Goal: Information Seeking & Learning: Compare options

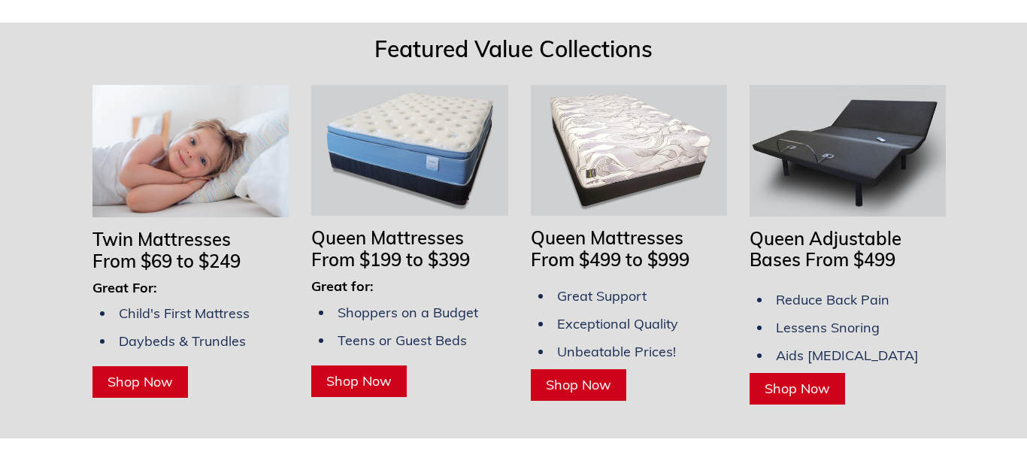
scroll to position [1193, 0]
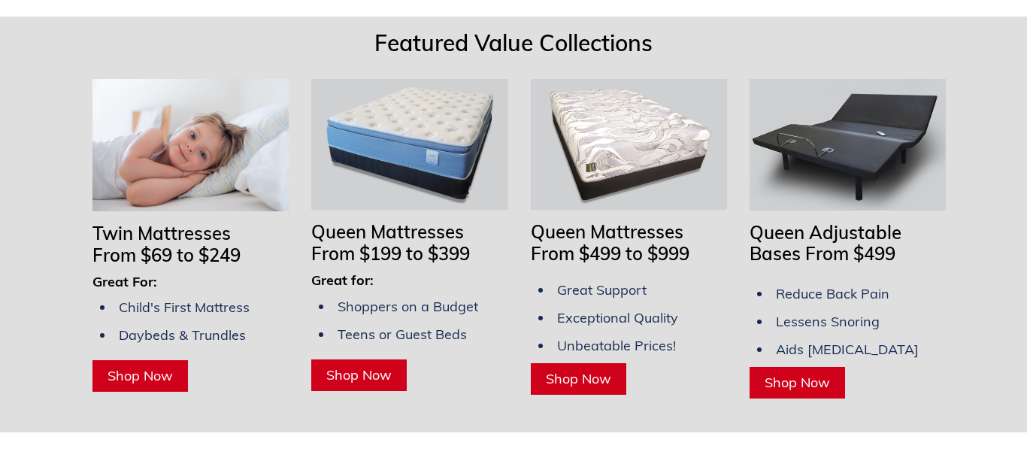
click at [893, 223] on span "Queen Adjustable Bases From $499" at bounding box center [826, 243] width 152 height 44
click at [865, 128] on img at bounding box center [848, 144] width 196 height 131
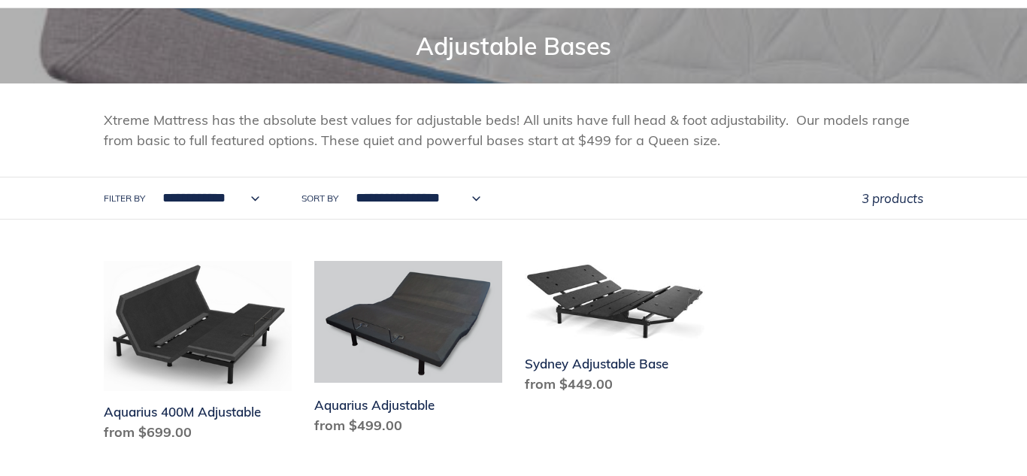
scroll to position [168, 0]
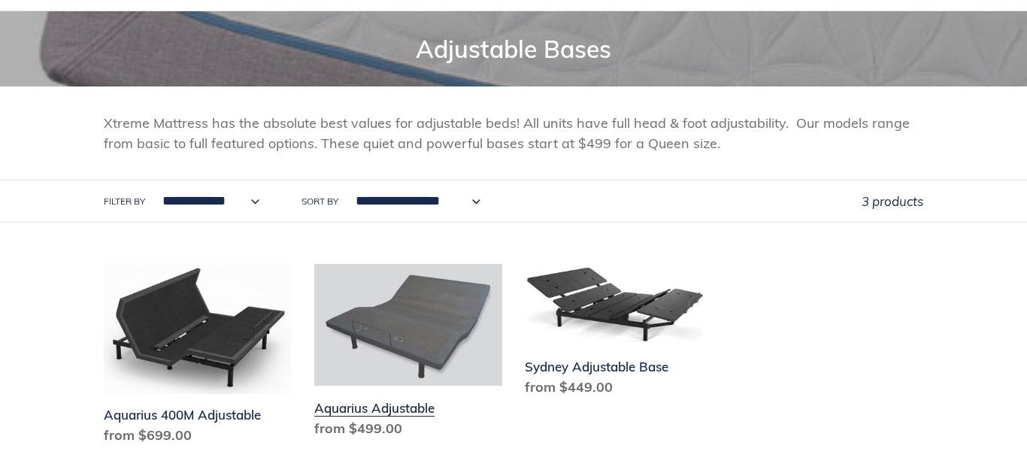
click at [441, 323] on link "Aquarius Adjustable" at bounding box center [408, 354] width 188 height 180
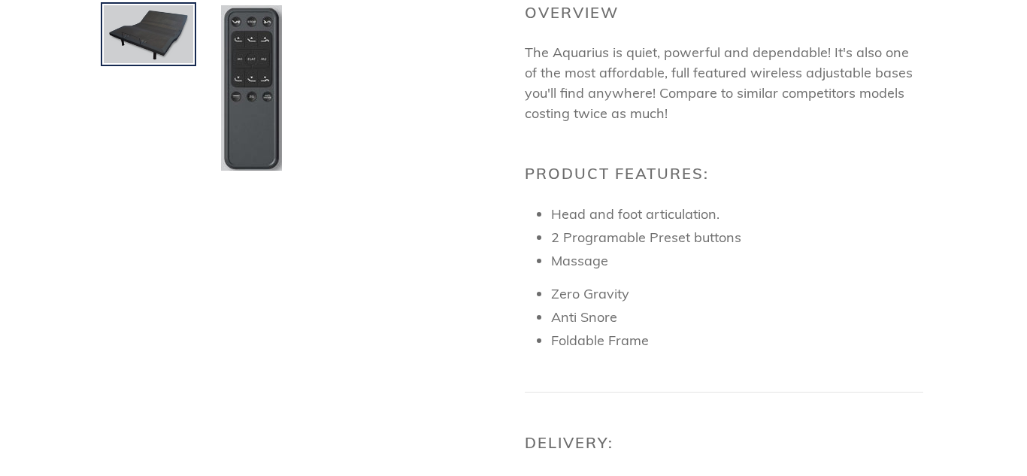
scroll to position [488, 0]
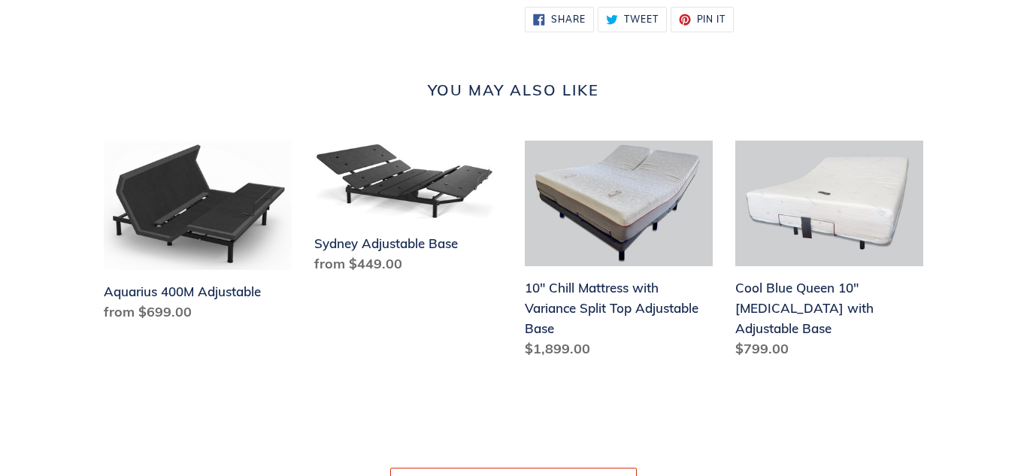
scroll to position [1209, 0]
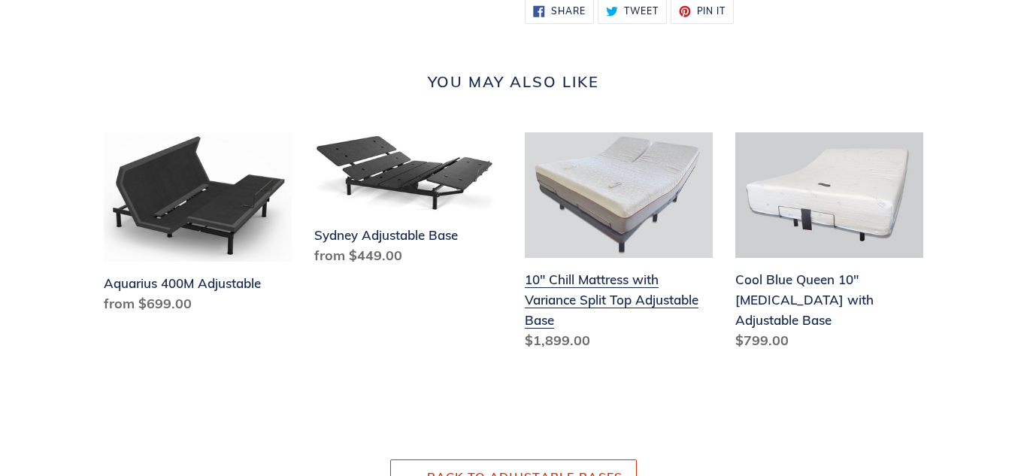
click at [665, 278] on link "10" Chill Mattress with Variance Split Top Adjustable Base" at bounding box center [619, 244] width 188 height 224
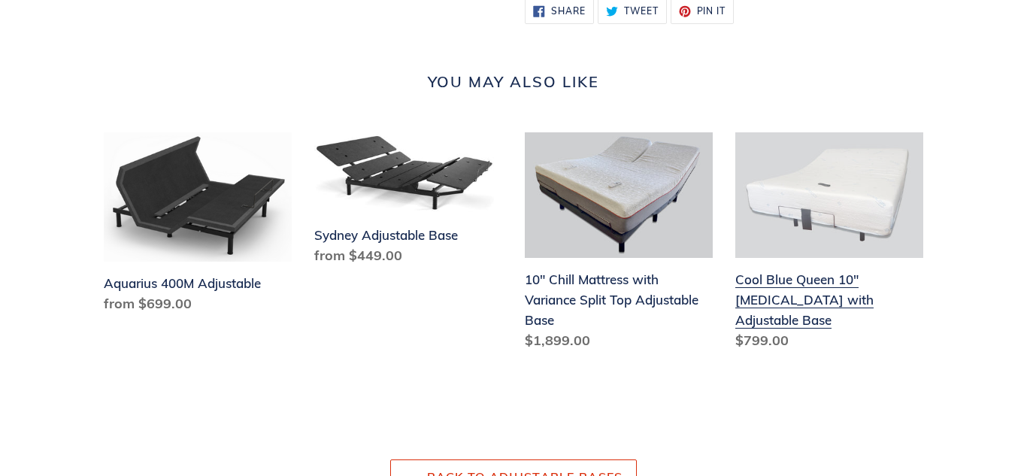
click at [884, 296] on link "Cool Blue Queen 10" Memory Foam with Adjustable Base" at bounding box center [829, 244] width 188 height 224
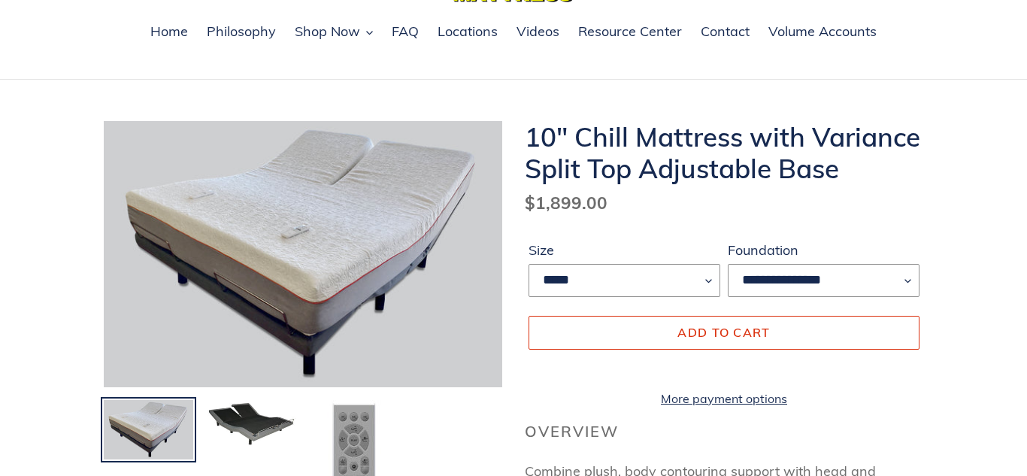
scroll to position [97, 0]
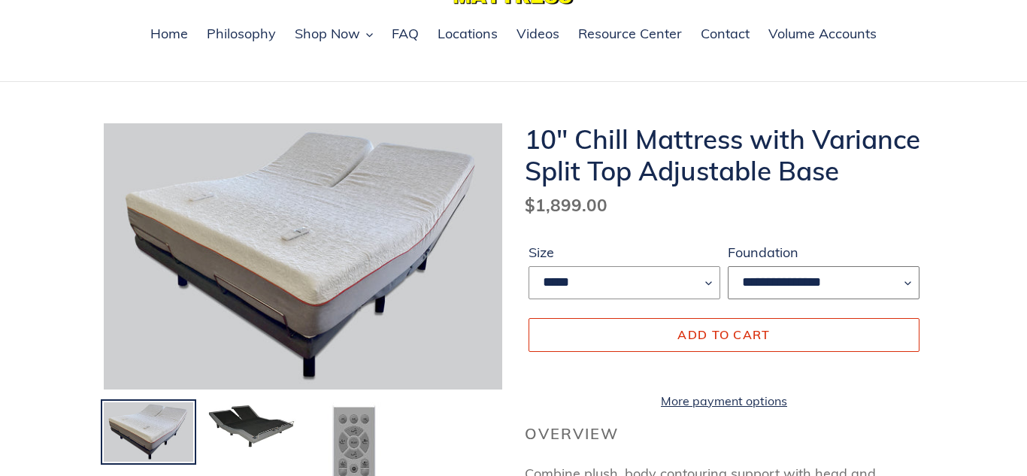
click at [902, 284] on select "**********" at bounding box center [824, 282] width 192 height 33
click at [909, 282] on select "**********" at bounding box center [824, 282] width 192 height 33
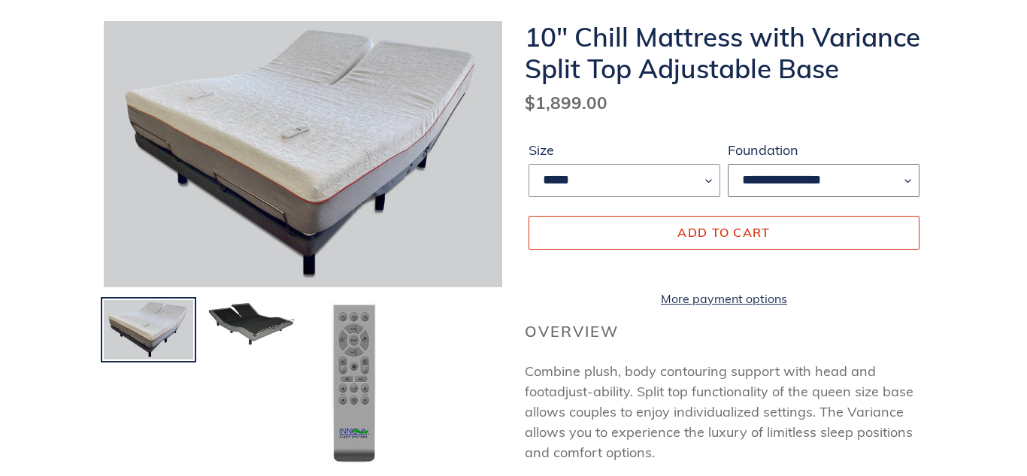
scroll to position [218, 0]
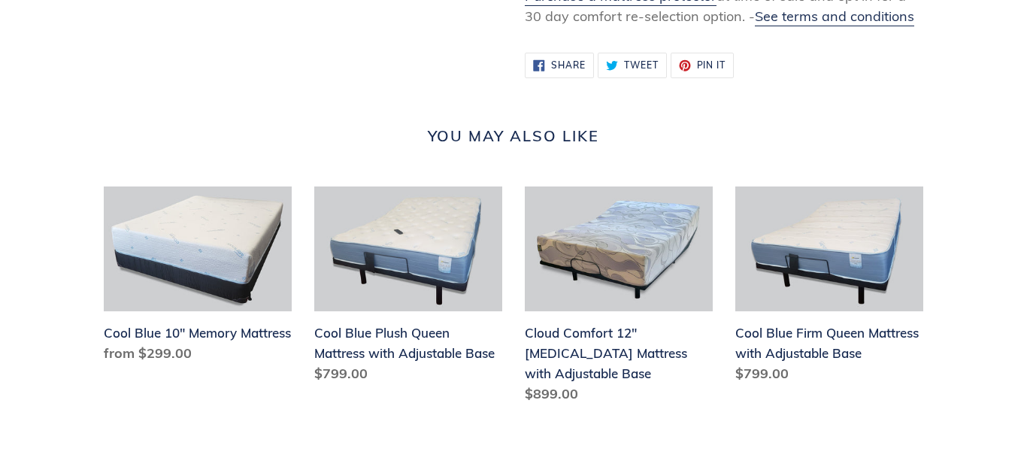
scroll to position [1451, 0]
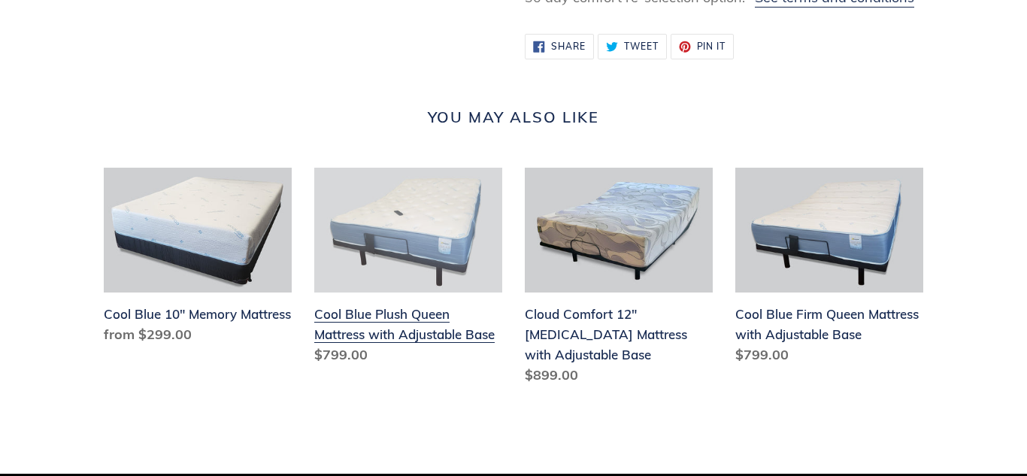
click at [365, 307] on link "Cool Blue Plush Queen Mattress with Adjustable Base" at bounding box center [408, 270] width 188 height 204
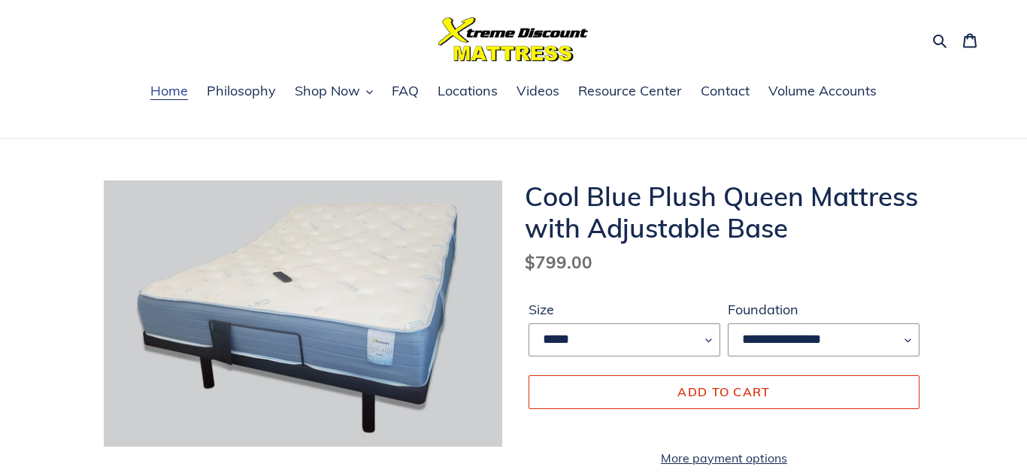
scroll to position [39, 0]
click at [162, 93] on span "Home" at bounding box center [169, 92] width 38 height 18
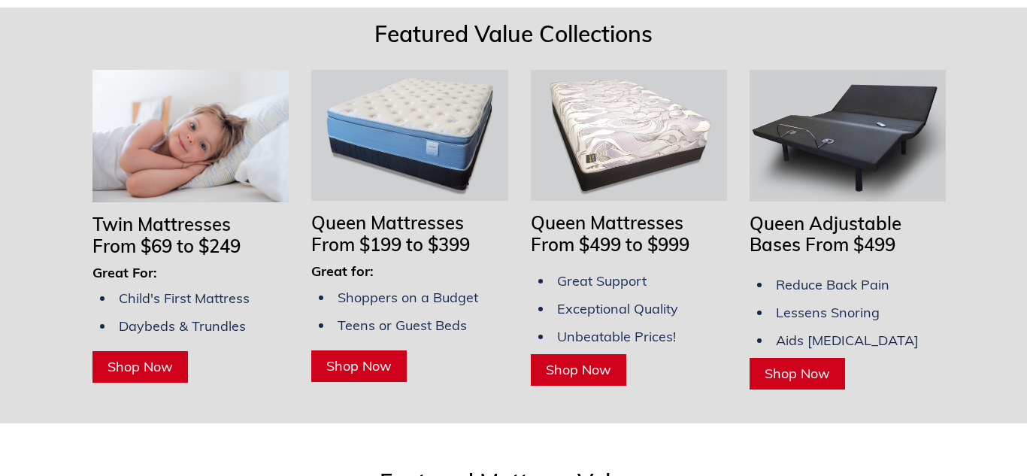
scroll to position [1205, 0]
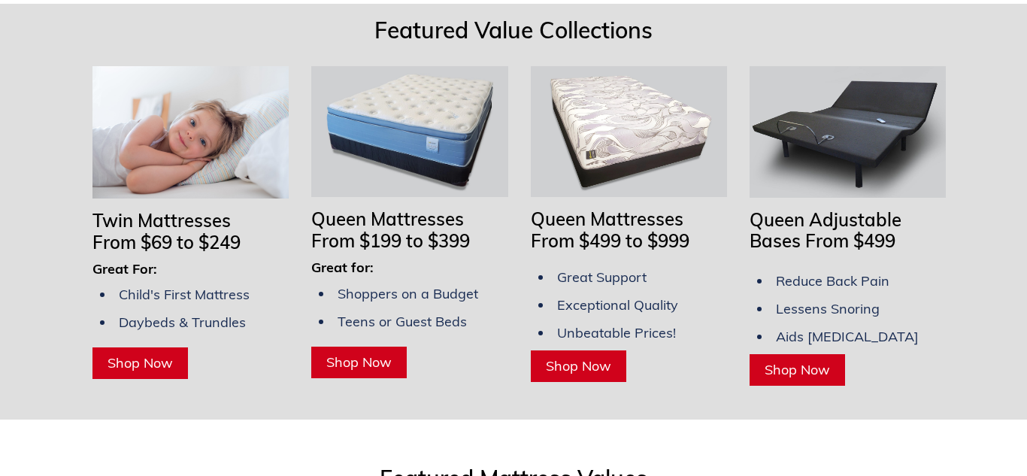
click at [811, 361] on span "Shop Now" at bounding box center [797, 369] width 65 height 17
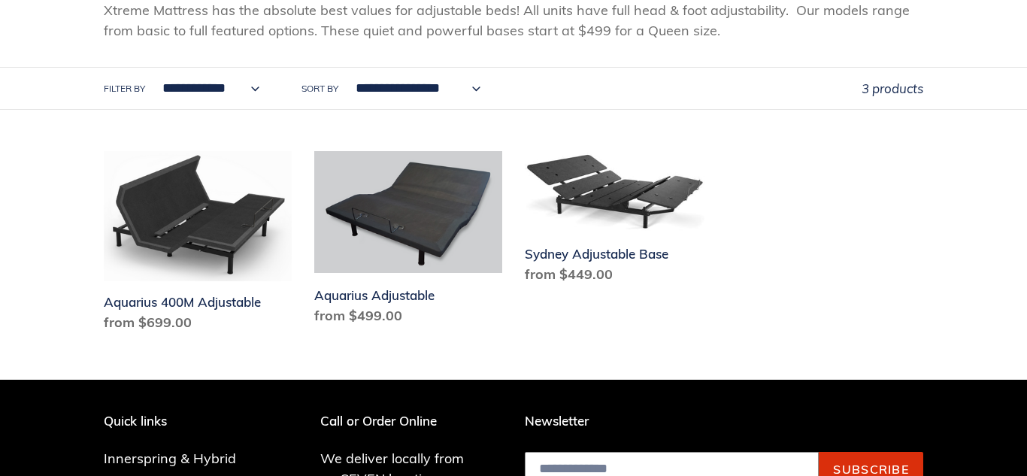
scroll to position [287, 0]
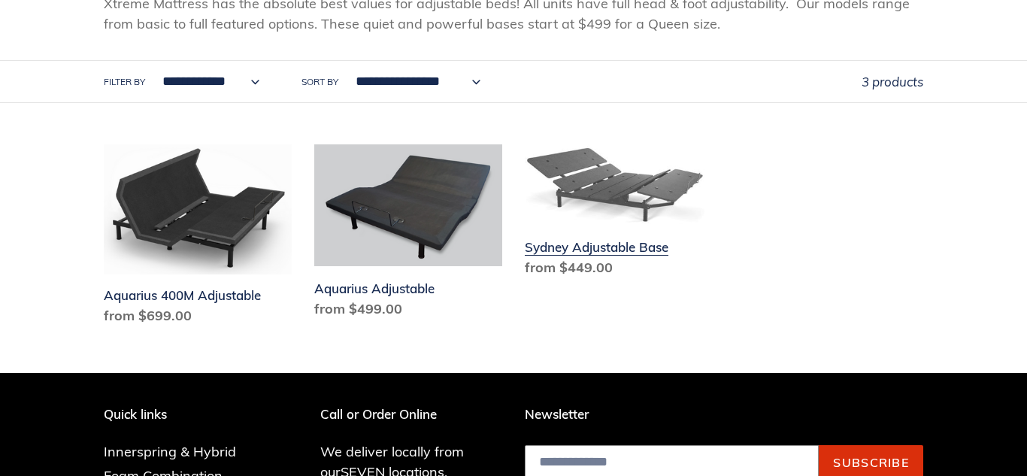
click at [657, 186] on link "Sydney Adjustable Base" at bounding box center [619, 213] width 188 height 139
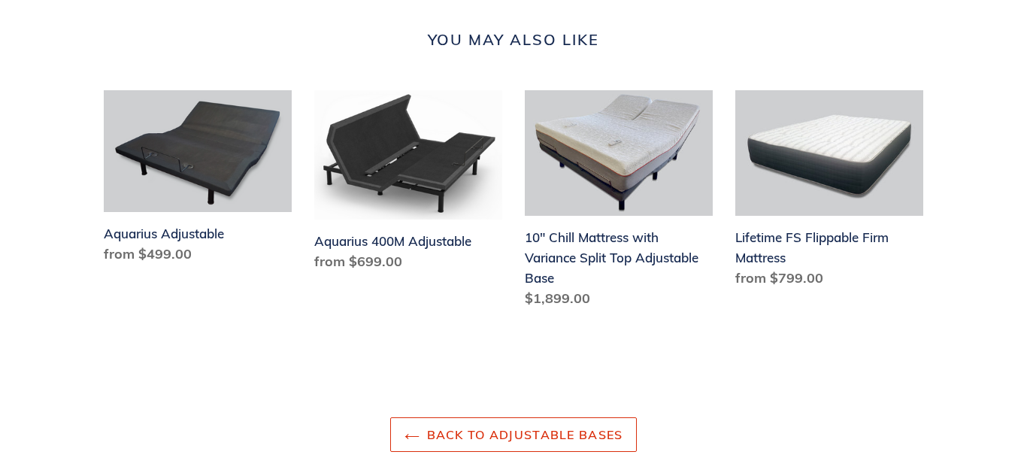
scroll to position [1318, 0]
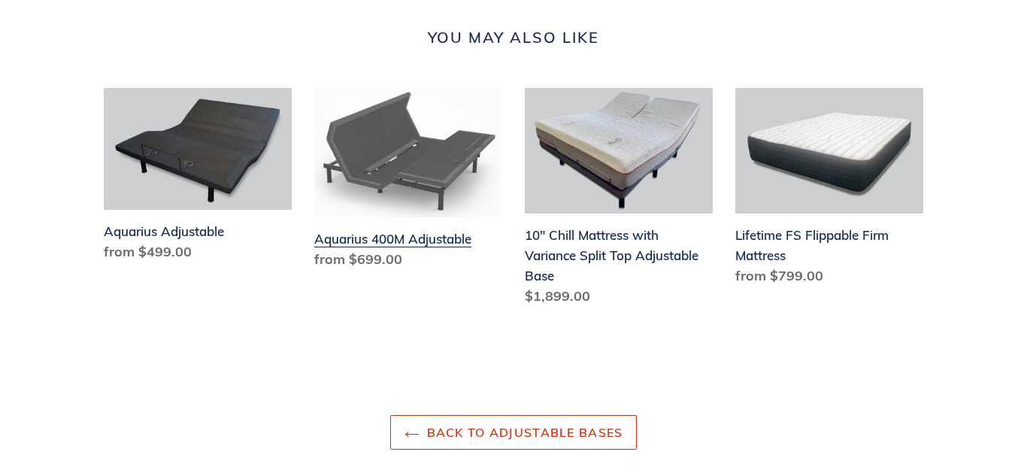
click at [403, 247] on link "Aquarius 400M Adjustable" at bounding box center [408, 181] width 188 height 187
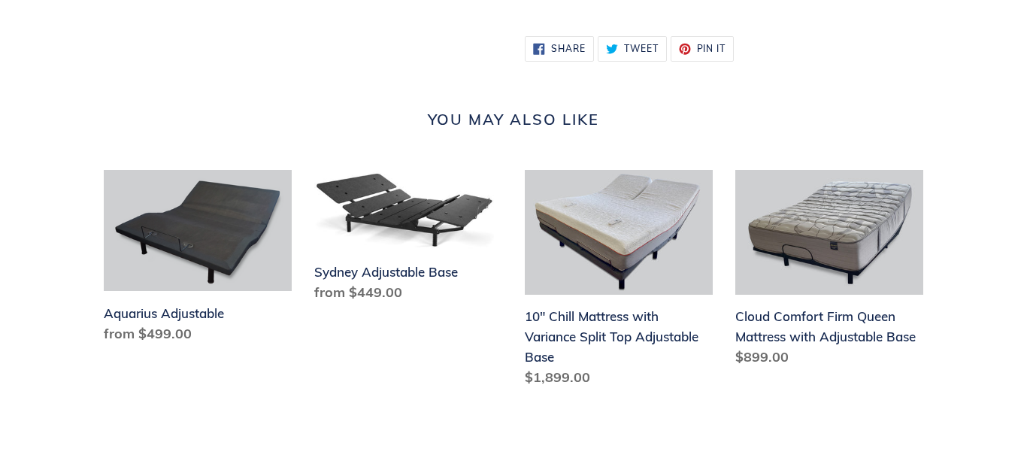
scroll to position [1323, 0]
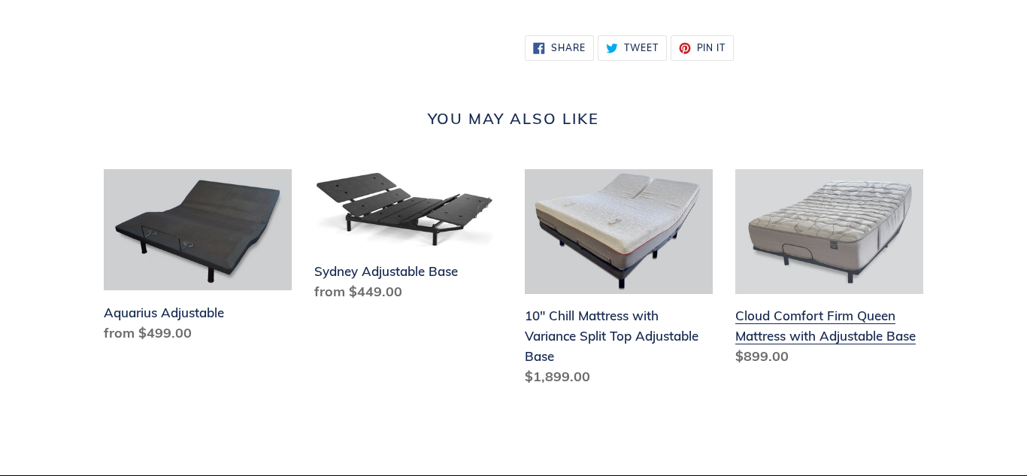
click at [894, 336] on link "Cloud Comfort Firm Queen Mattress with Adjustable Base" at bounding box center [829, 271] width 188 height 204
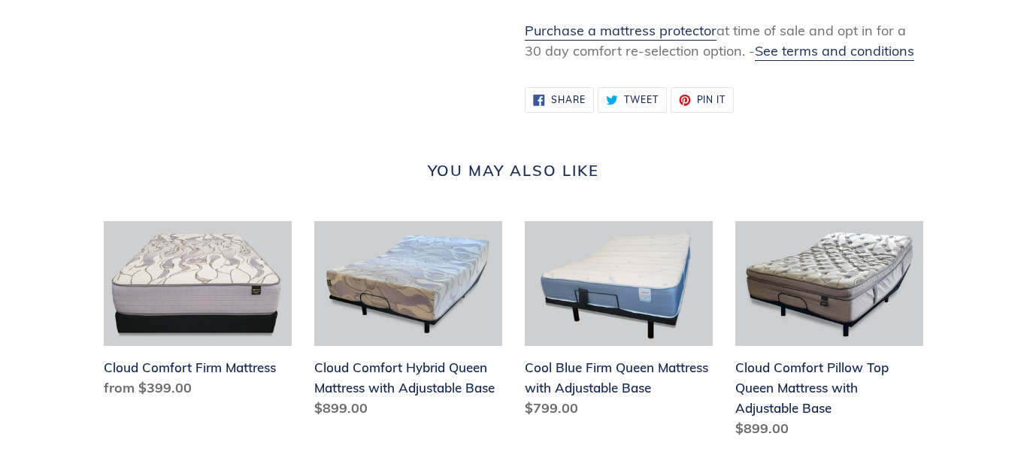
scroll to position [1456, 0]
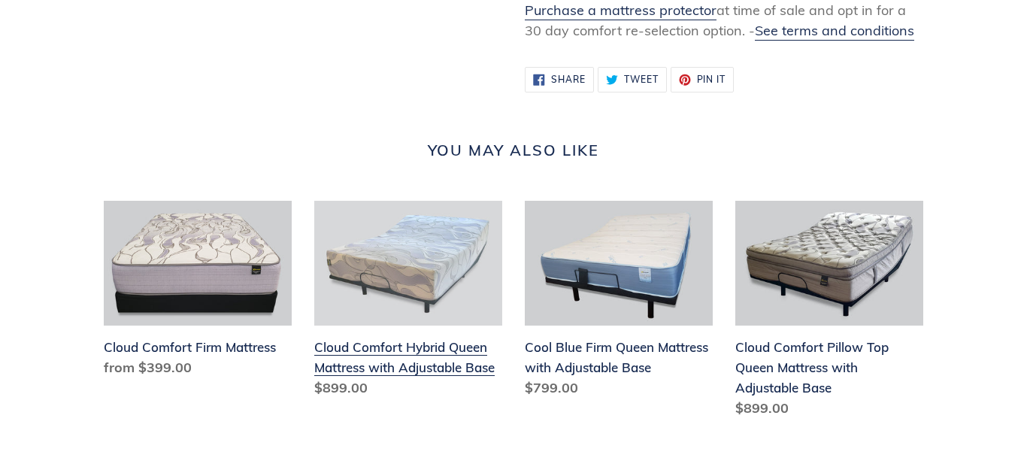
click at [479, 343] on link "Cloud Comfort Hybrid Queen Mattress with Adjustable Base" at bounding box center [408, 303] width 188 height 204
